Goal: Connect with others: Participate in discussion

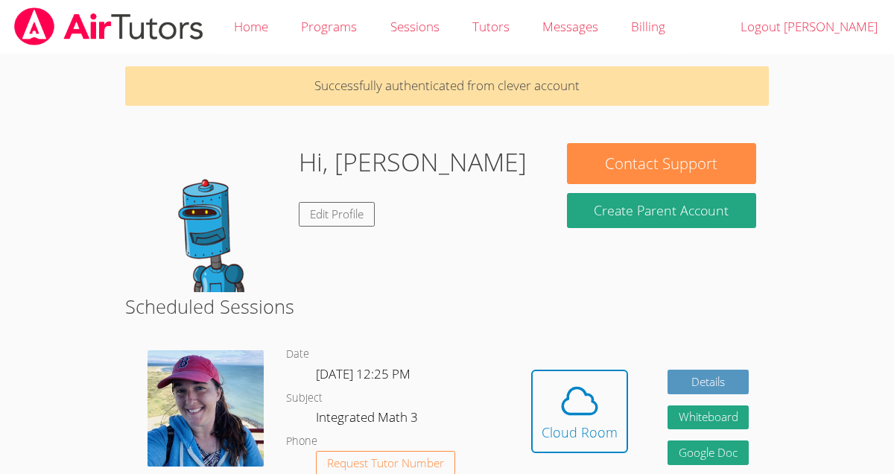
scroll to position [141, 0]
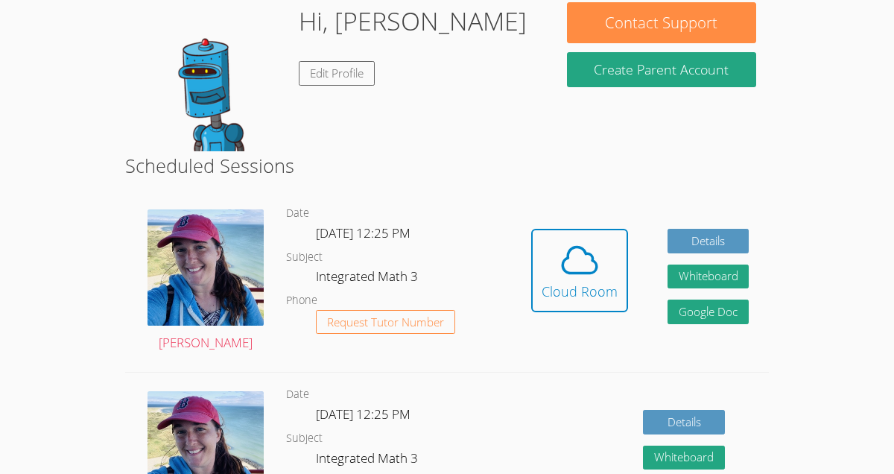
click at [629, 206] on div "Hidden Cloud Room Details Whiteboard Hidden Google Doc" at bounding box center [640, 281] width 258 height 180
click at [572, 255] on icon at bounding box center [580, 260] width 42 height 42
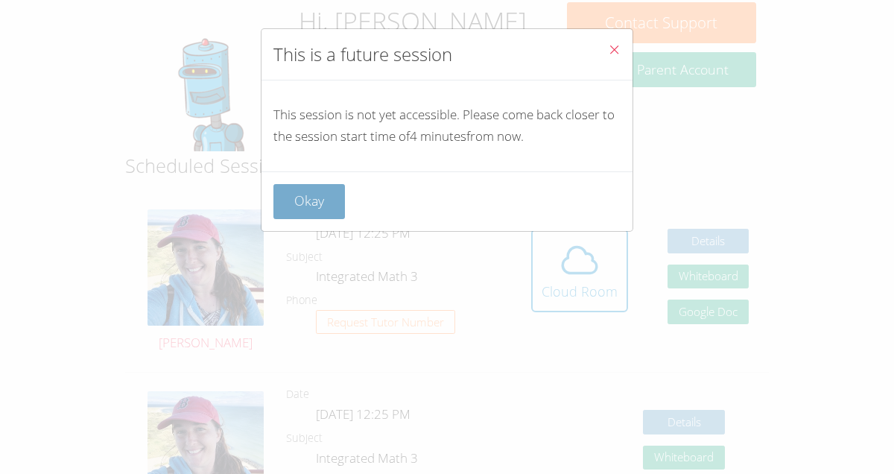
click at [312, 201] on button "Okay" at bounding box center [309, 201] width 72 height 35
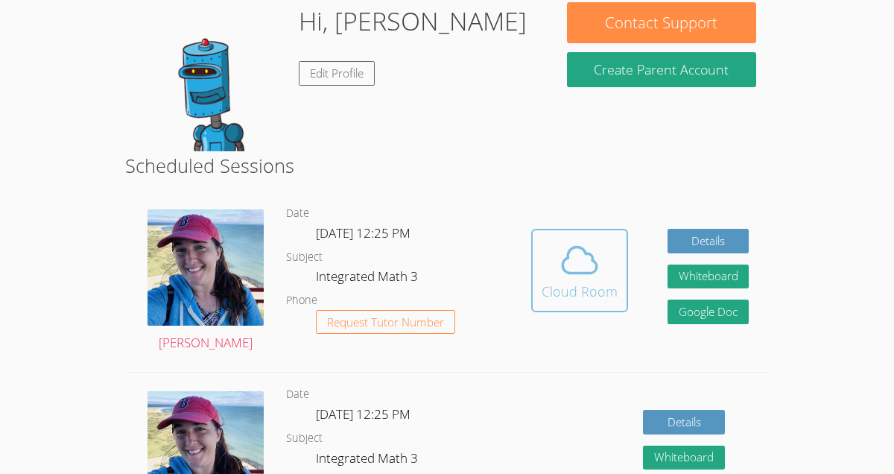
click at [621, 279] on button "Cloud Room" at bounding box center [579, 270] width 97 height 83
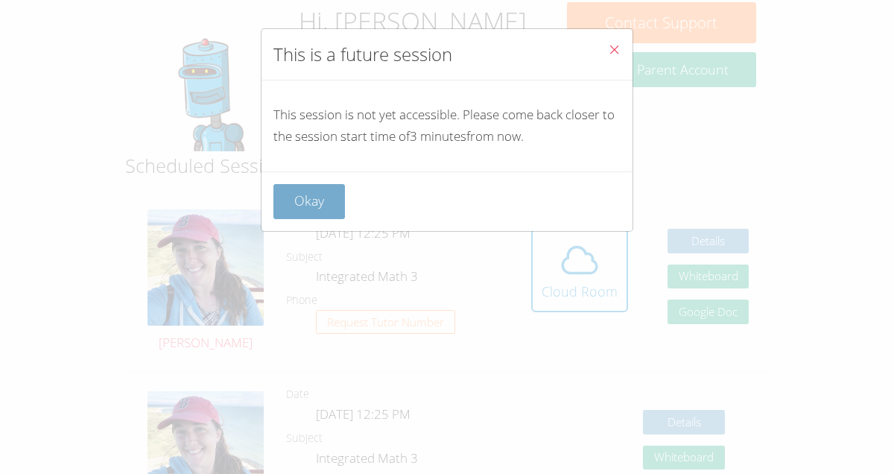
click at [323, 198] on button "Okay" at bounding box center [309, 201] width 72 height 35
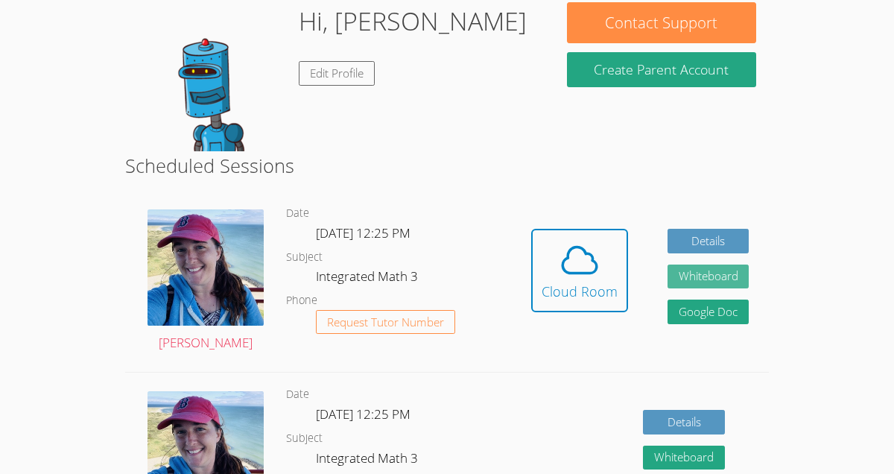
click at [709, 284] on button "Whiteboard" at bounding box center [708, 276] width 82 height 25
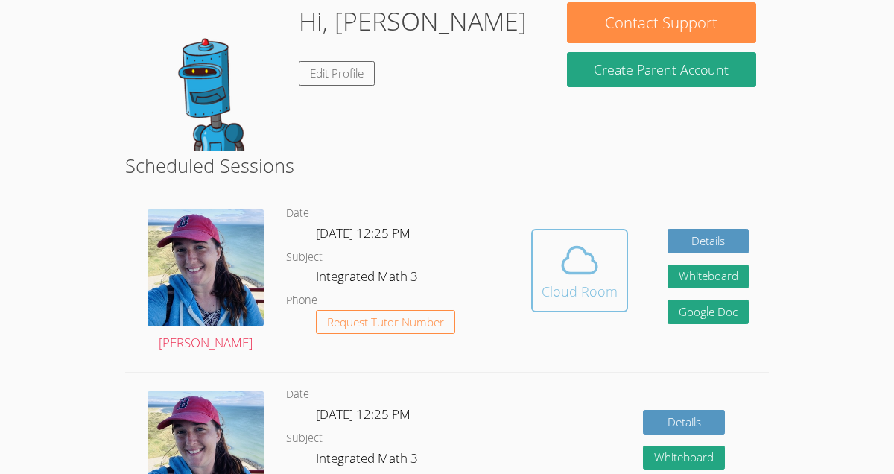
click at [562, 291] on div "Cloud Room" at bounding box center [580, 291] width 76 height 21
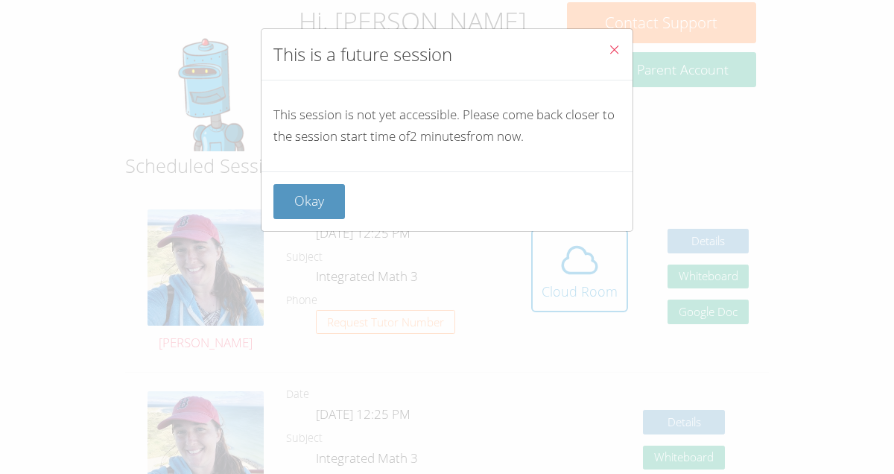
click at [623, 58] on button "Close" at bounding box center [614, 51] width 37 height 45
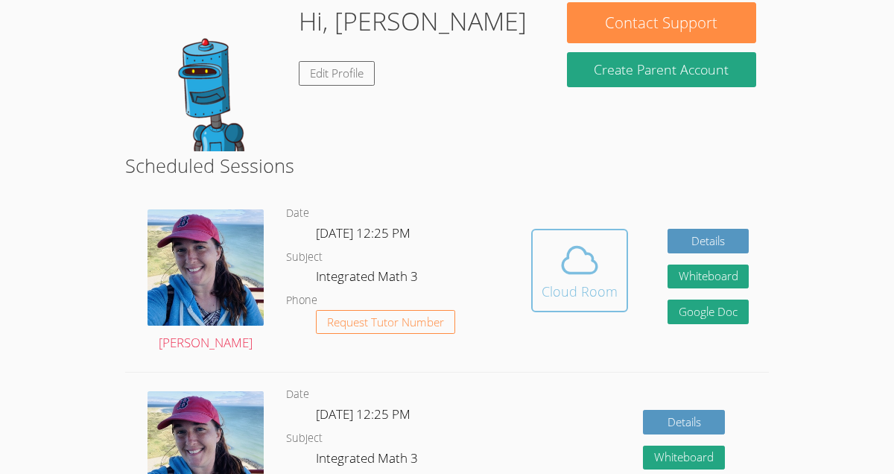
click at [556, 280] on span at bounding box center [580, 260] width 76 height 42
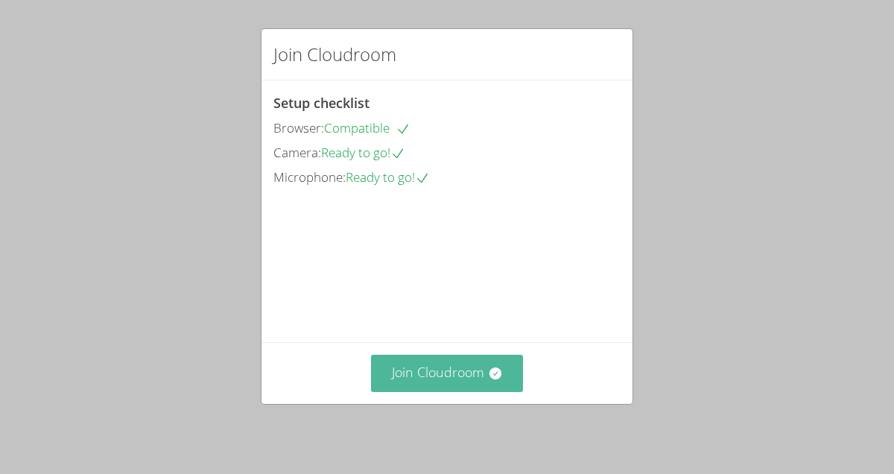
click at [500, 367] on button "Join Cloudroom" at bounding box center [447, 373] width 153 height 37
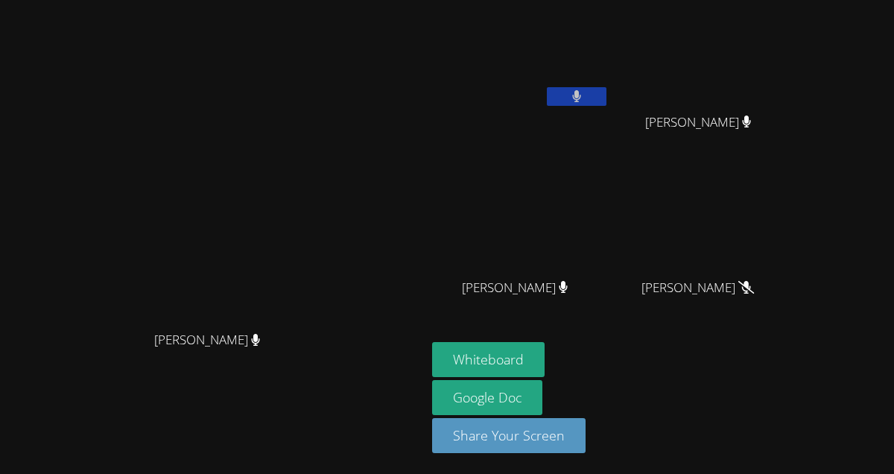
click at [582, 102] on icon at bounding box center [577, 96] width 10 height 13
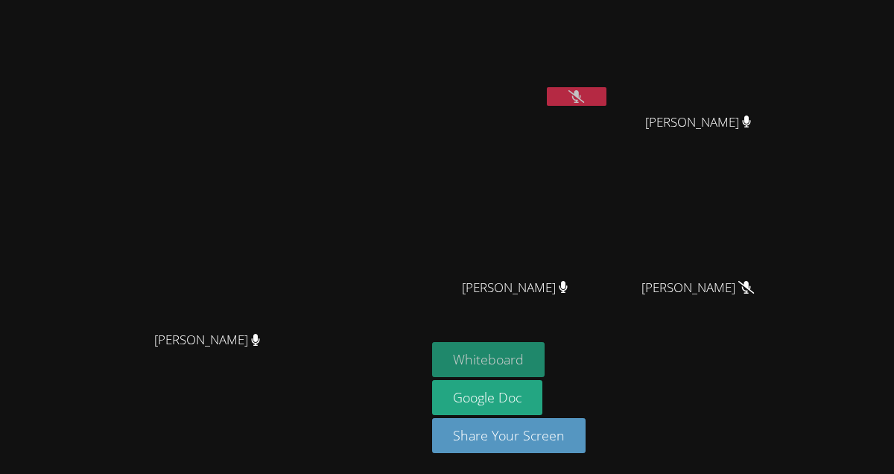
click at [545, 349] on button "Whiteboard" at bounding box center [488, 359] width 112 height 35
click at [606, 102] on button at bounding box center [577, 96] width 60 height 19
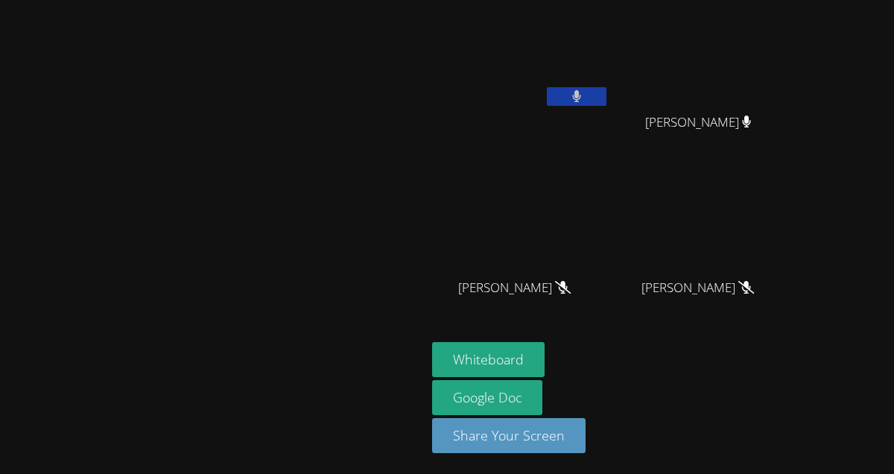
click at [582, 90] on icon at bounding box center [577, 96] width 10 height 13
click at [606, 94] on button at bounding box center [577, 96] width 60 height 19
drag, startPoint x: 673, startPoint y: 99, endPoint x: 687, endPoint y: 124, distance: 29.0
click at [609, 124] on div "[PERSON_NAME] [PERSON_NAME]" at bounding box center [520, 85] width 177 height 159
click at [582, 99] on icon at bounding box center [577, 96] width 10 height 13
